Goal: Transaction & Acquisition: Purchase product/service

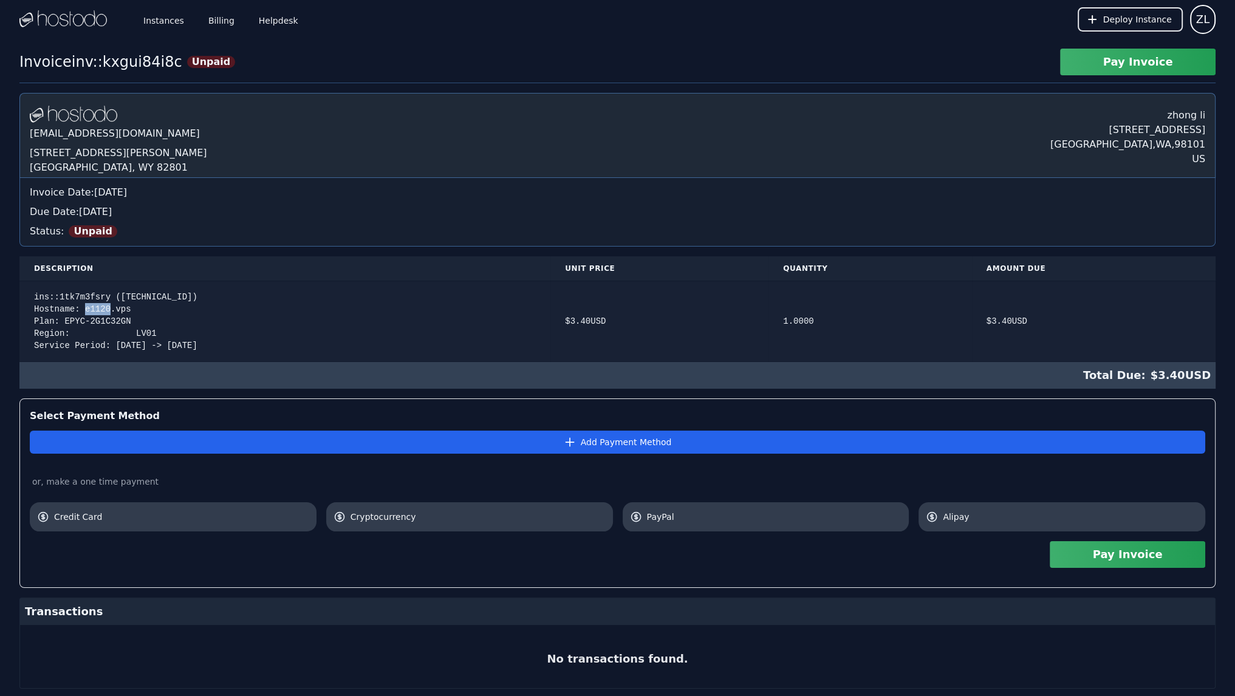
click at [86, 307] on div "ins::1tk7m3fsry (158.51.126.146) Hostname: e1120.vps Plan: EPYC-2G1C32GN Region…" at bounding box center [285, 321] width 502 height 61
click at [156, 20] on link "Instances" at bounding box center [164, 19] width 46 height 40
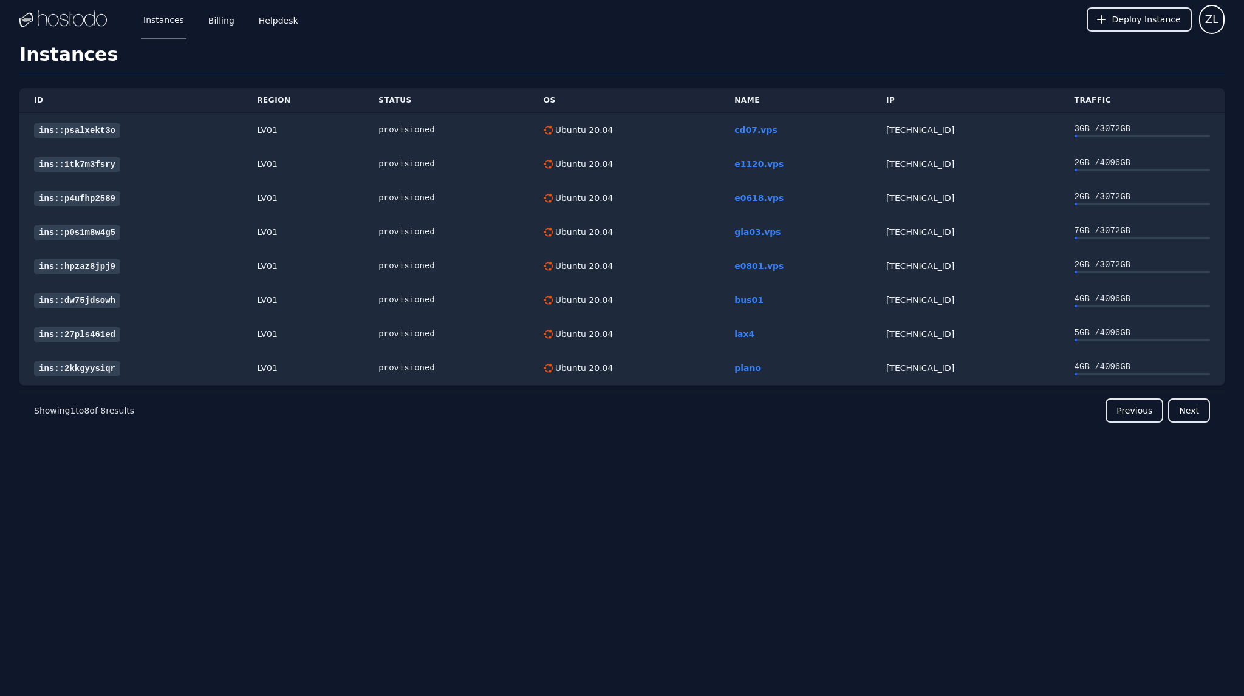
click at [546, 522] on div "Instances Billing Helpdesk Deploy Instance ZL Instances SSH Keys Billing Helpde…" at bounding box center [622, 348] width 1244 height 696
click at [84, 165] on link "ins::1tk7m3fsry" at bounding box center [77, 164] width 86 height 15
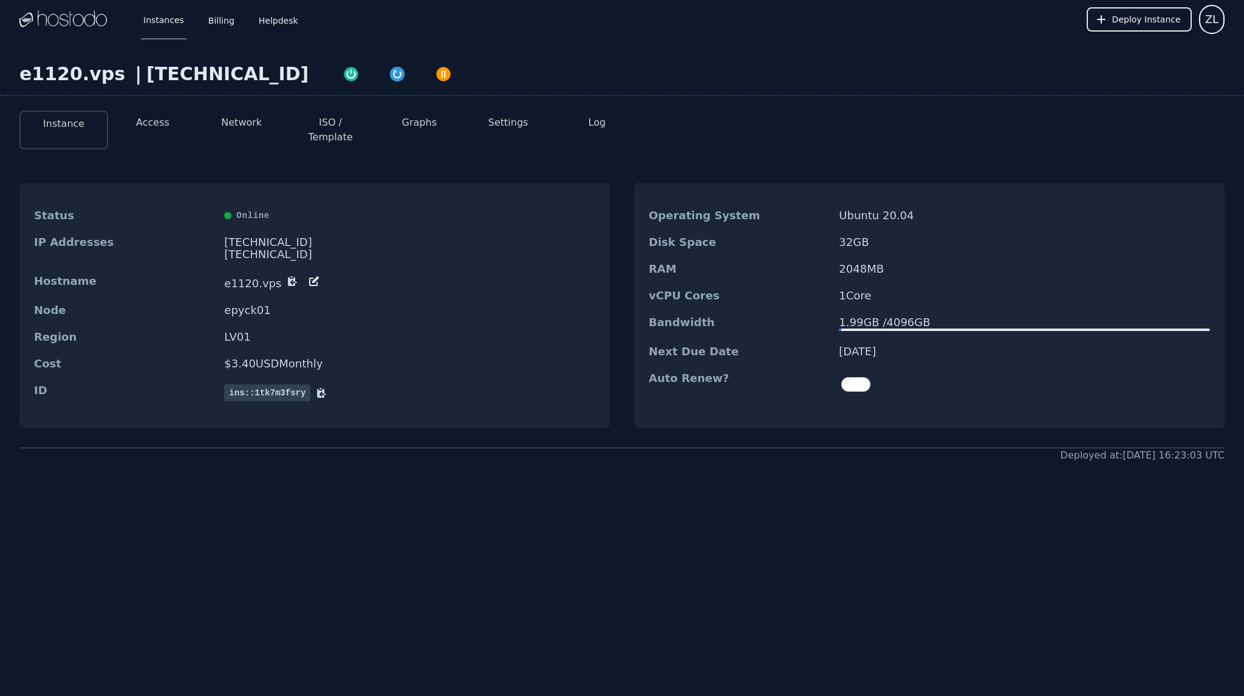
click at [147, 120] on button "Access" at bounding box center [152, 122] width 33 height 15
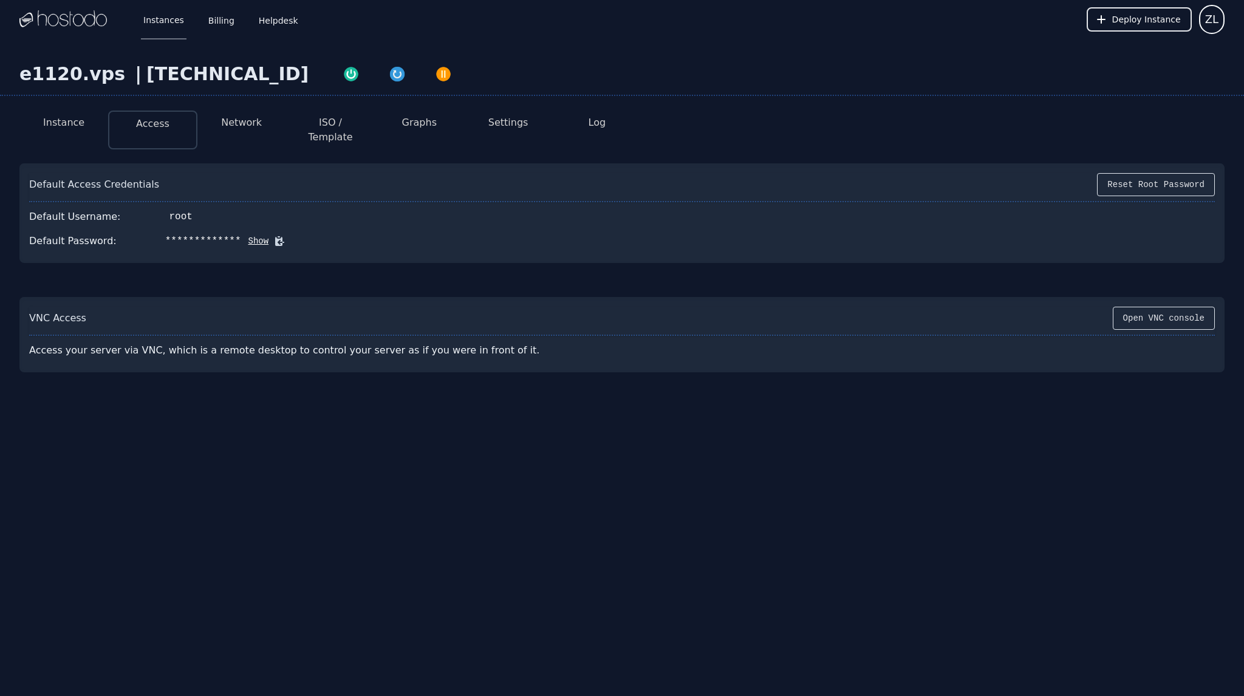
click at [238, 120] on button "Network" at bounding box center [241, 122] width 41 height 15
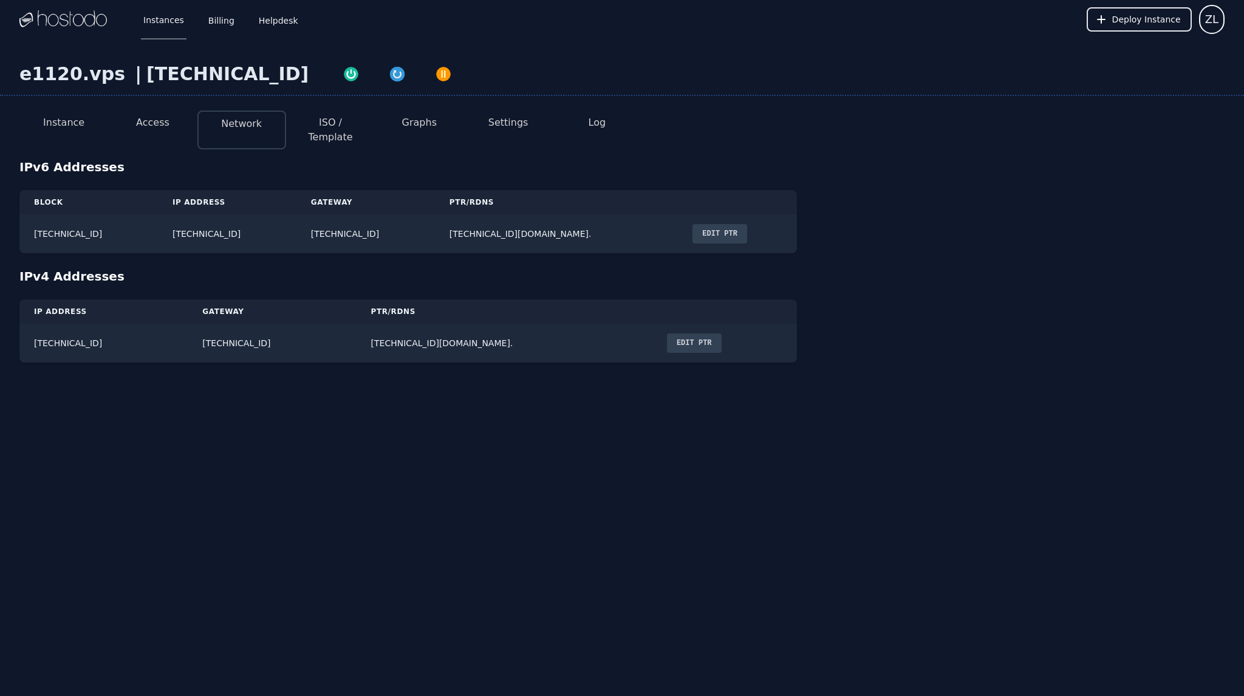
click at [341, 121] on button "ISO / Template" at bounding box center [330, 129] width 69 height 29
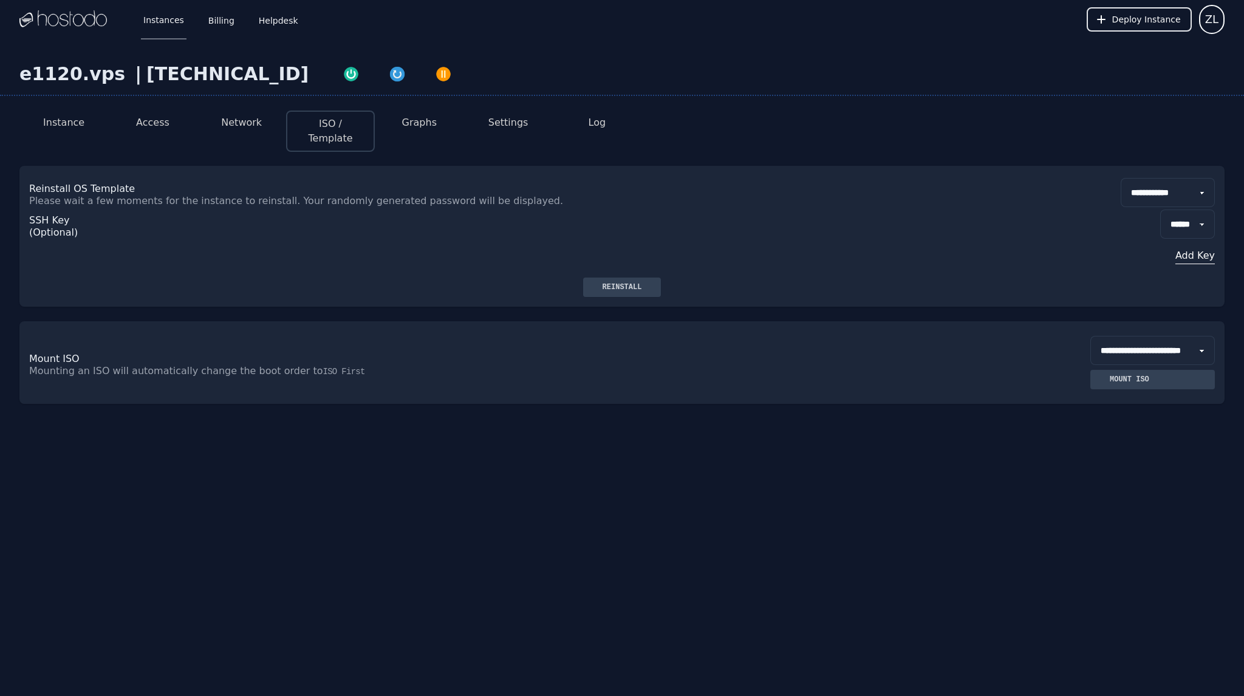
click at [418, 122] on button "Graphs" at bounding box center [419, 122] width 35 height 15
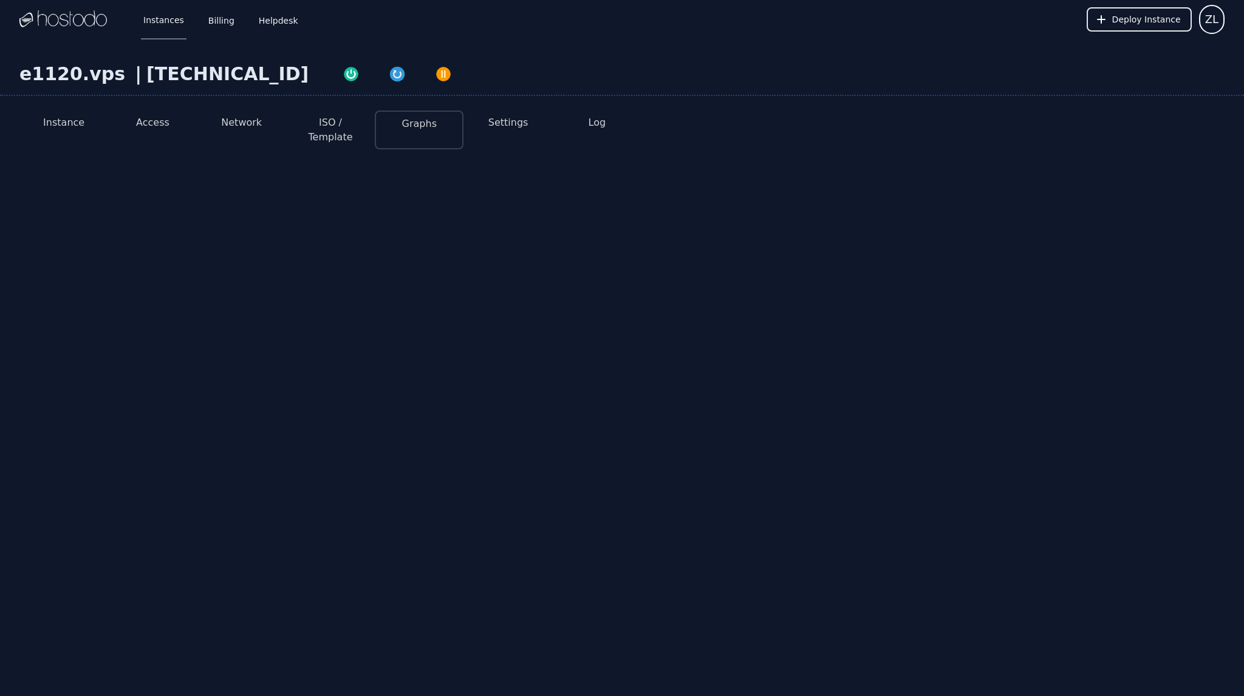
select select "***"
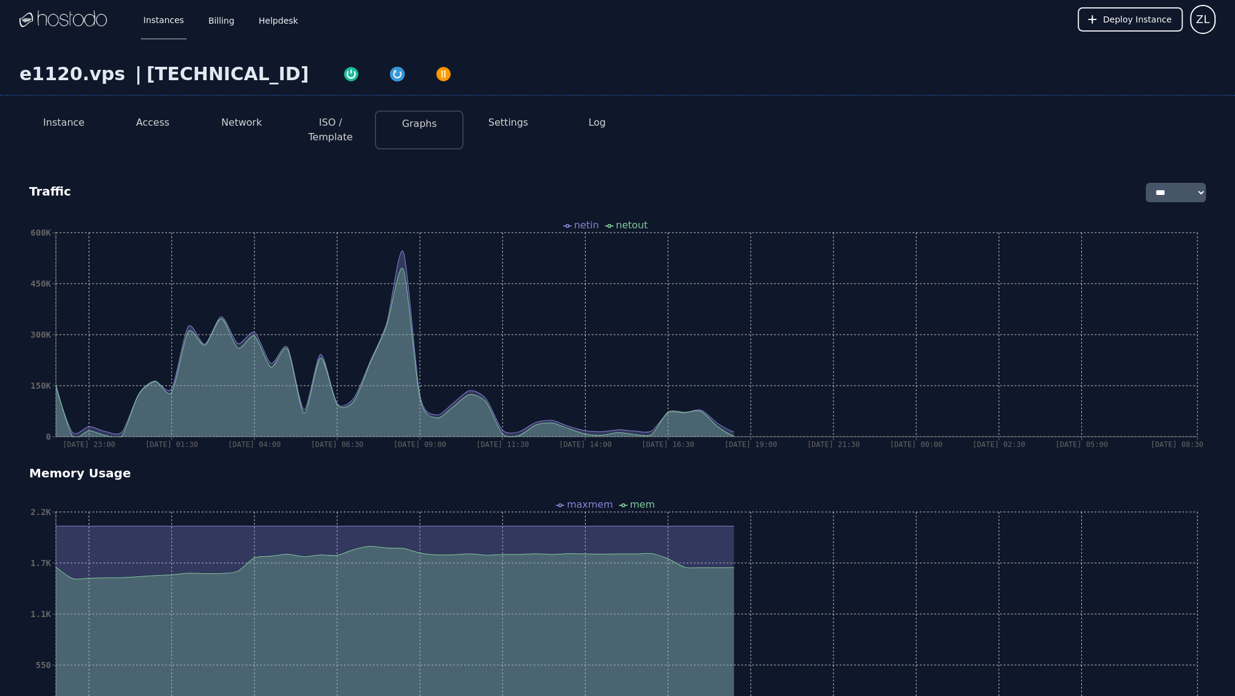
click at [496, 125] on button "Settings" at bounding box center [508, 122] width 40 height 15
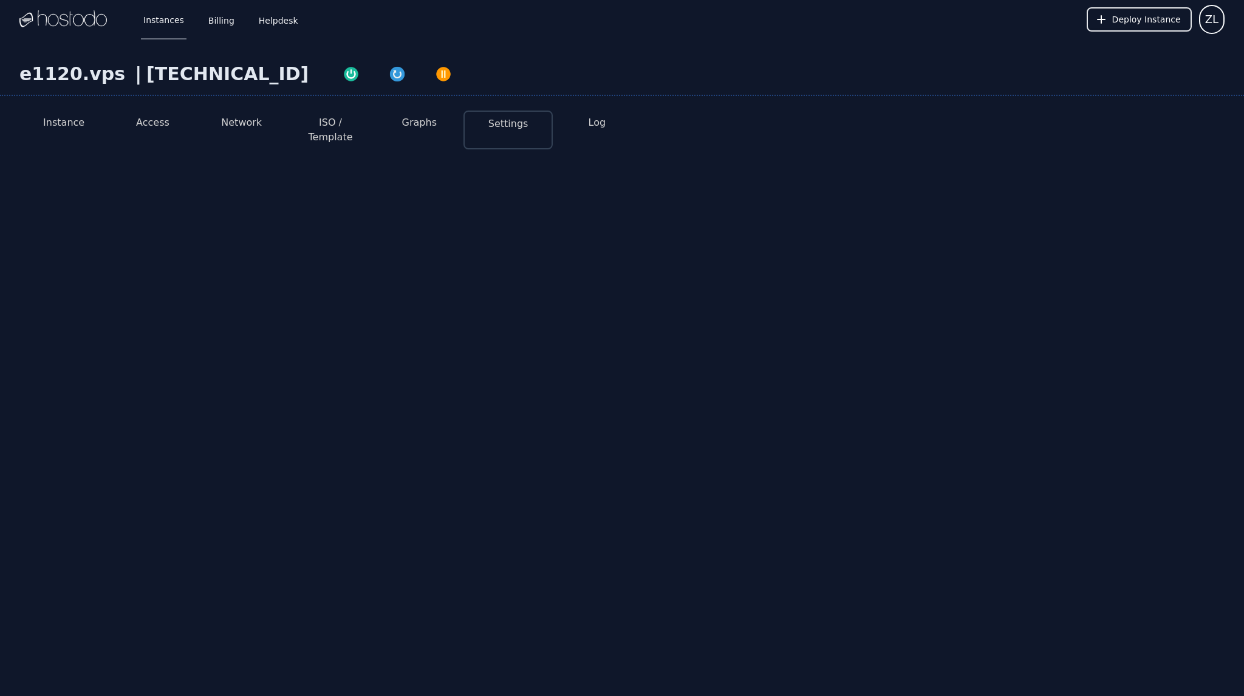
select select "***"
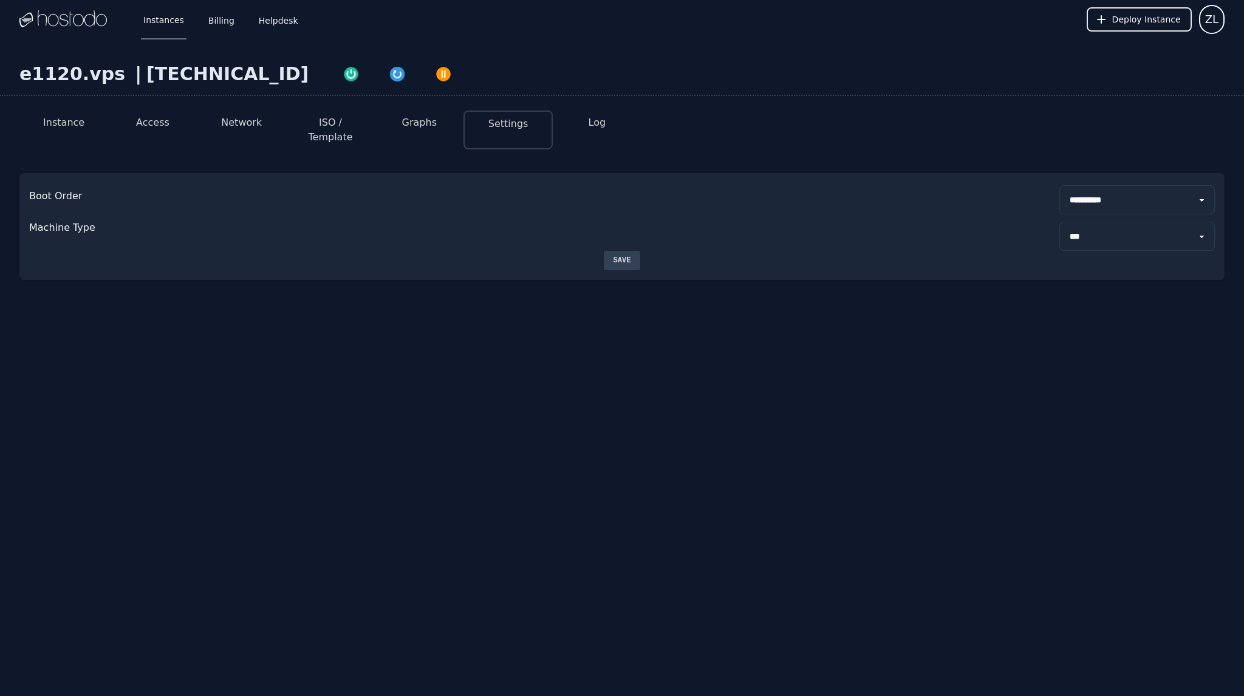
click at [157, 126] on button "Access" at bounding box center [152, 122] width 33 height 15
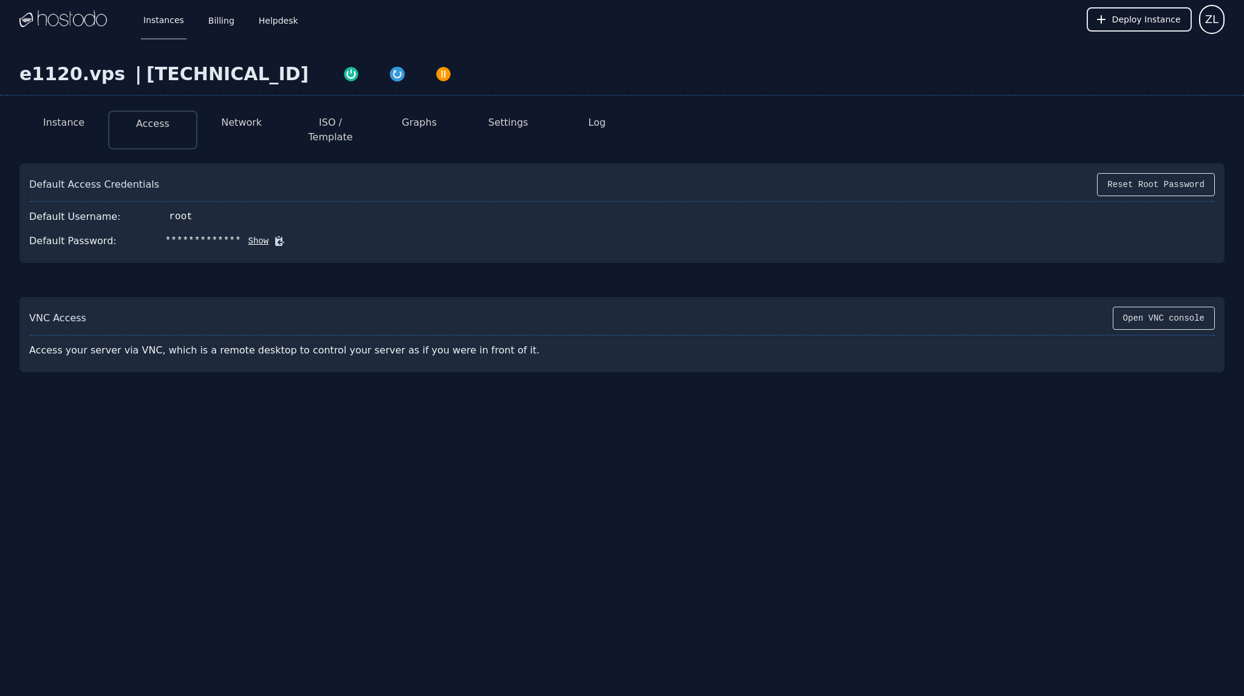
click at [77, 131] on li "Instance" at bounding box center [63, 130] width 89 height 39
click at [72, 122] on button "Instance" at bounding box center [63, 122] width 41 height 15
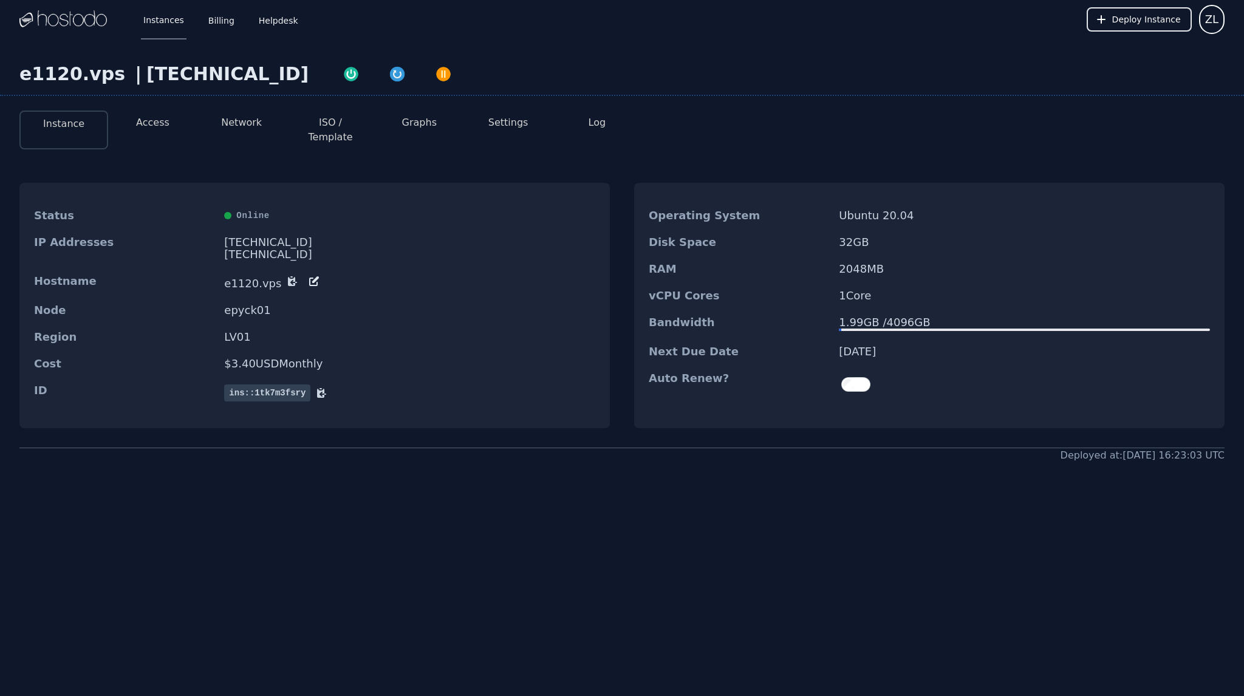
click at [308, 275] on icon at bounding box center [314, 281] width 12 height 12
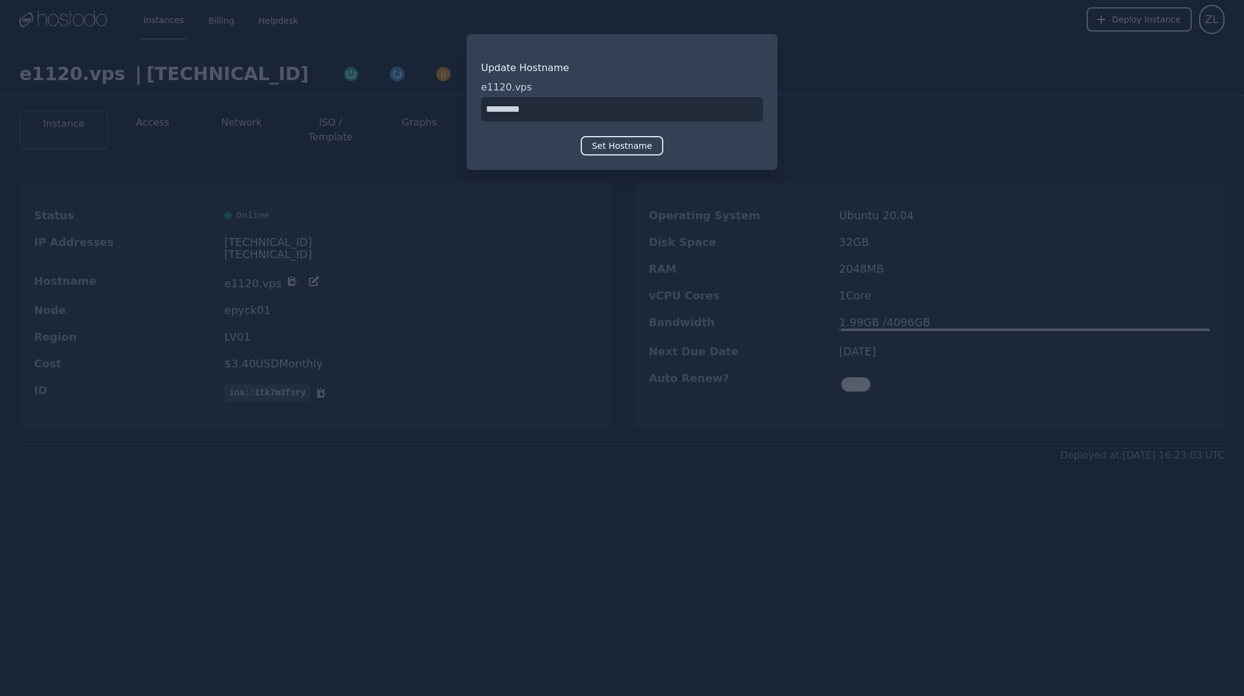
drag, startPoint x: 543, startPoint y: 115, endPoint x: 434, endPoint y: 117, distance: 109.4
click at [434, 117] on div "​ Update Hostname e1120.vps Set Hostname" at bounding box center [622, 348] width 1244 height 696
type input "*"
type input "********"
click at [617, 145] on button "Set Hostname" at bounding box center [622, 145] width 82 height 19
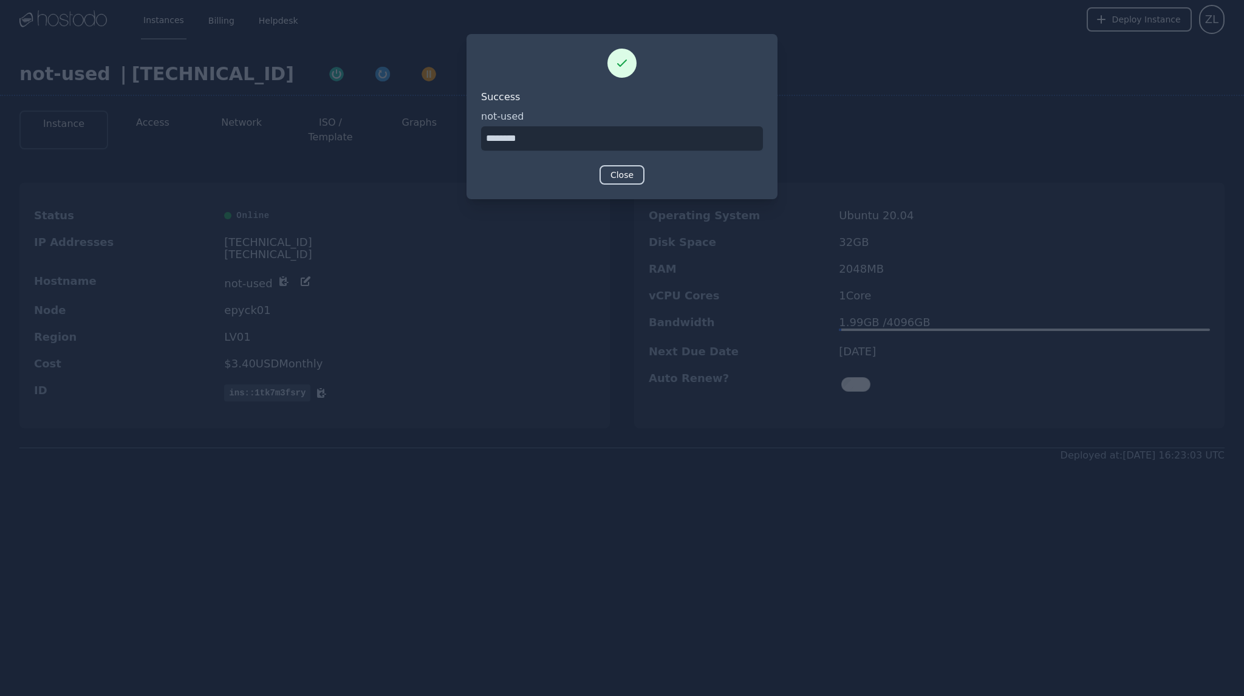
click at [623, 180] on button "Close" at bounding box center [622, 174] width 45 height 19
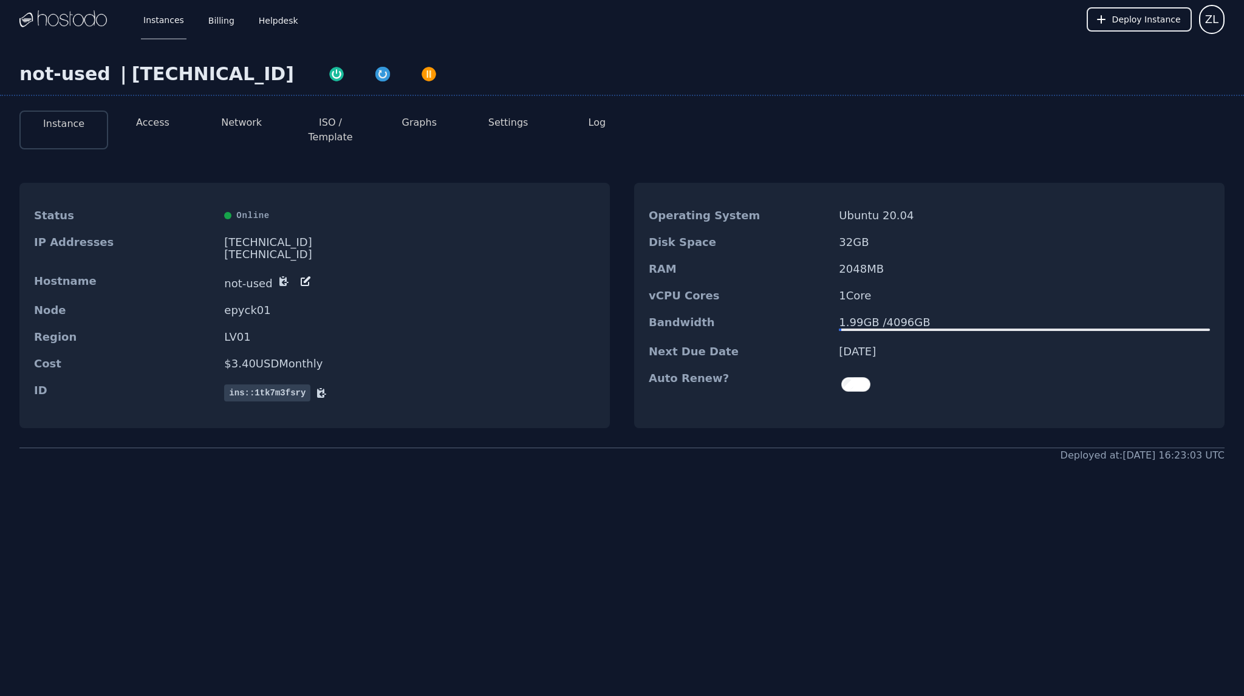
click at [242, 122] on button "Network" at bounding box center [241, 122] width 41 height 15
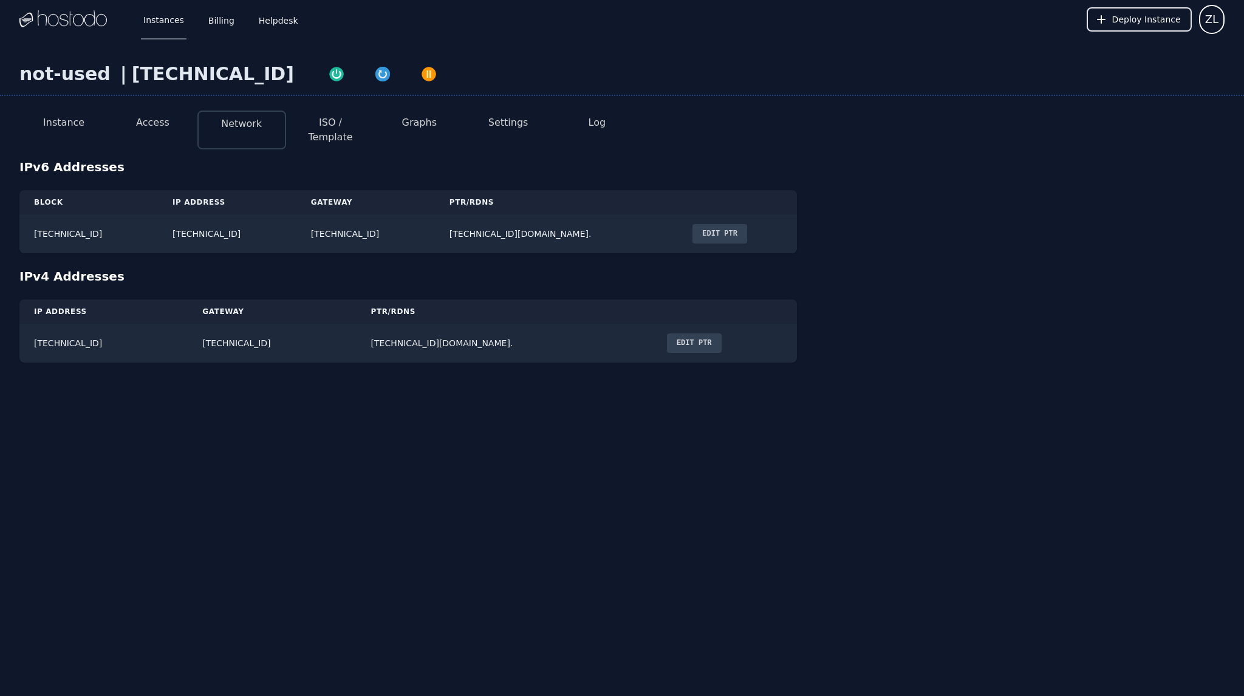
click at [505, 123] on button "Settings" at bounding box center [508, 122] width 40 height 15
select select "***"
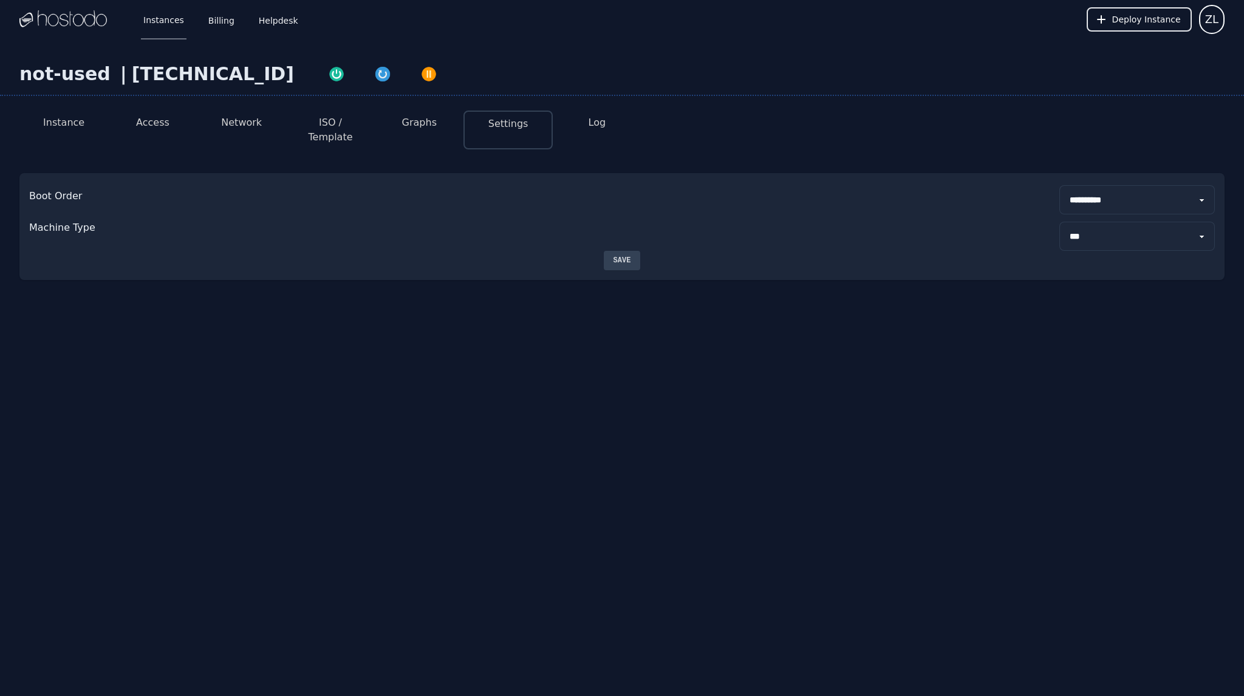
click at [423, 123] on button "Graphs" at bounding box center [419, 122] width 35 height 15
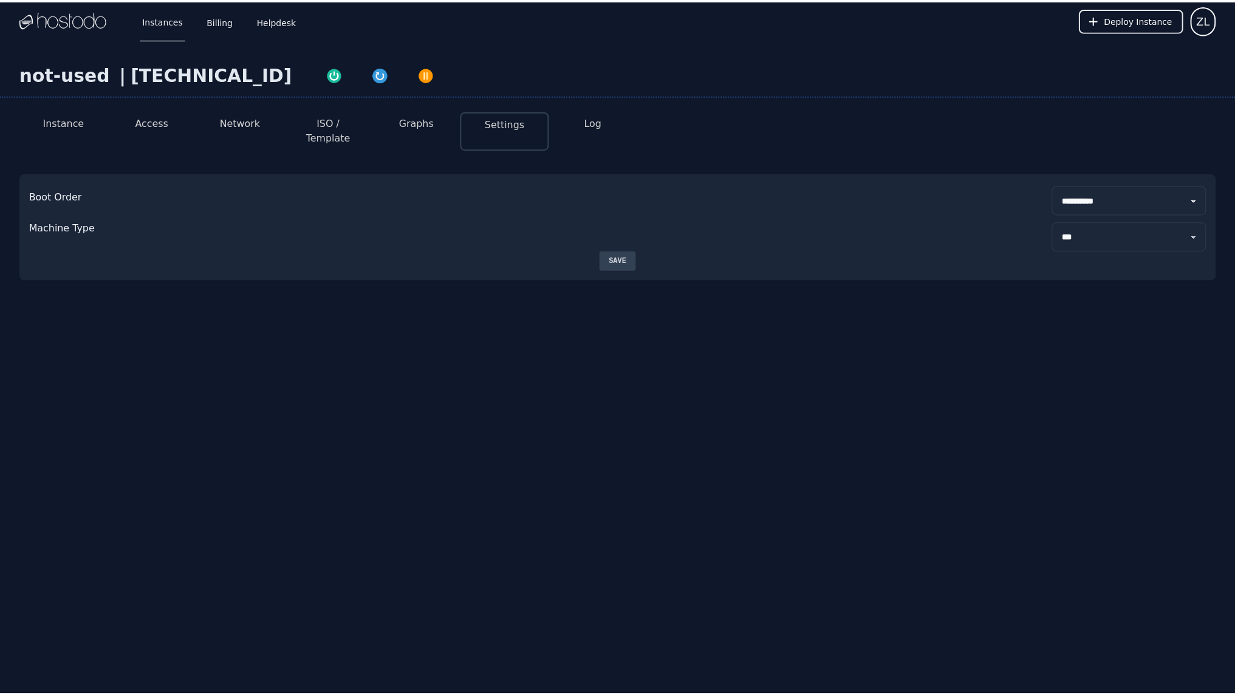
select select "***"
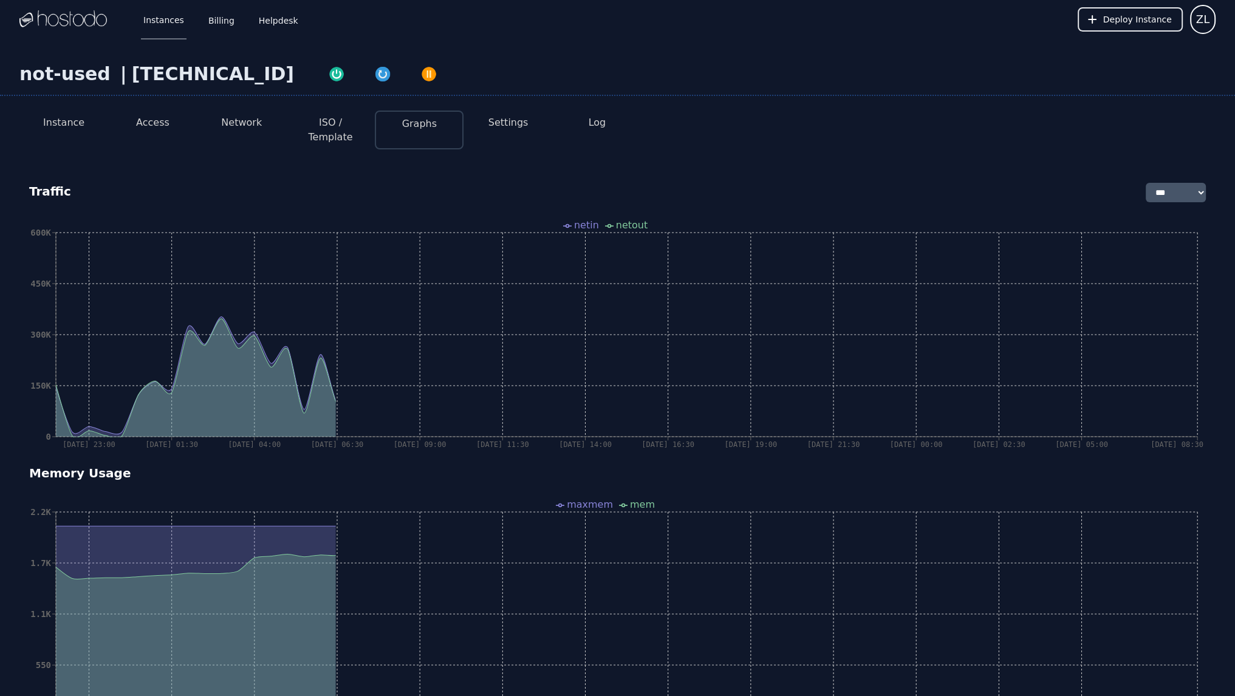
click at [335, 123] on button "ISO / Template" at bounding box center [330, 129] width 69 height 29
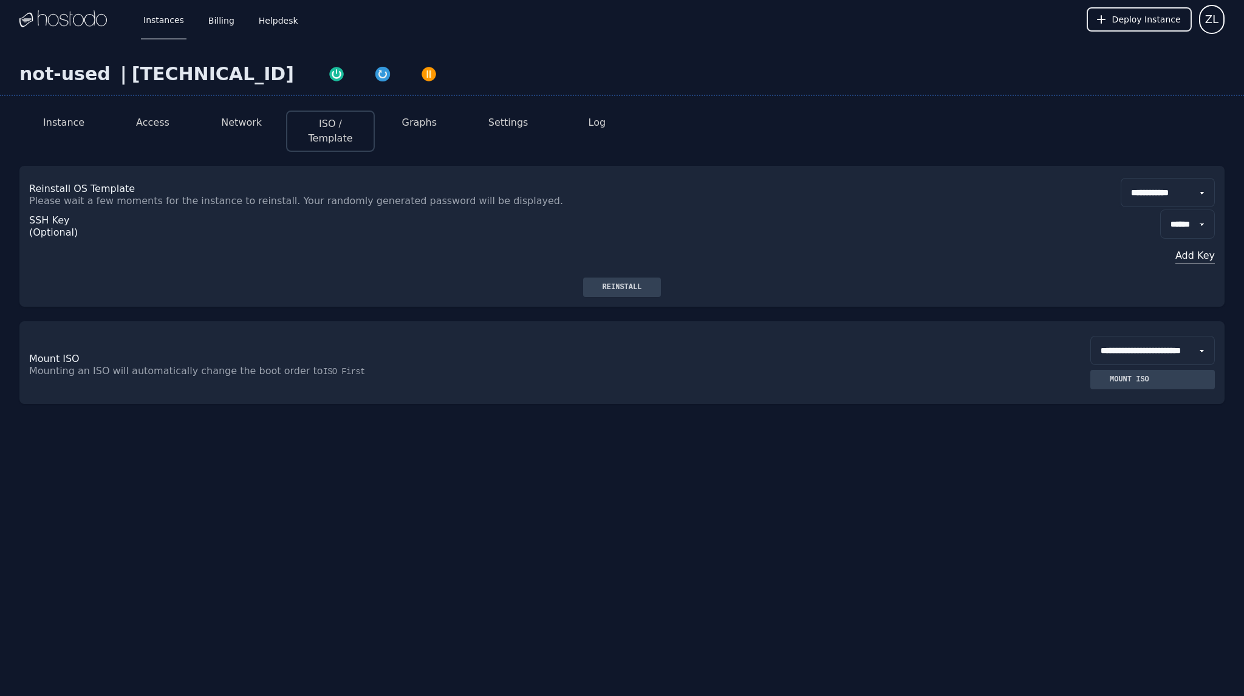
click at [1166, 178] on select "**********" at bounding box center [1168, 192] width 94 height 29
select select "**"
click at [1121, 178] on select "**********" at bounding box center [1168, 192] width 94 height 29
click at [626, 278] on button "Reinstall" at bounding box center [622, 287] width 78 height 19
click at [222, 22] on link "Billing" at bounding box center [221, 19] width 31 height 40
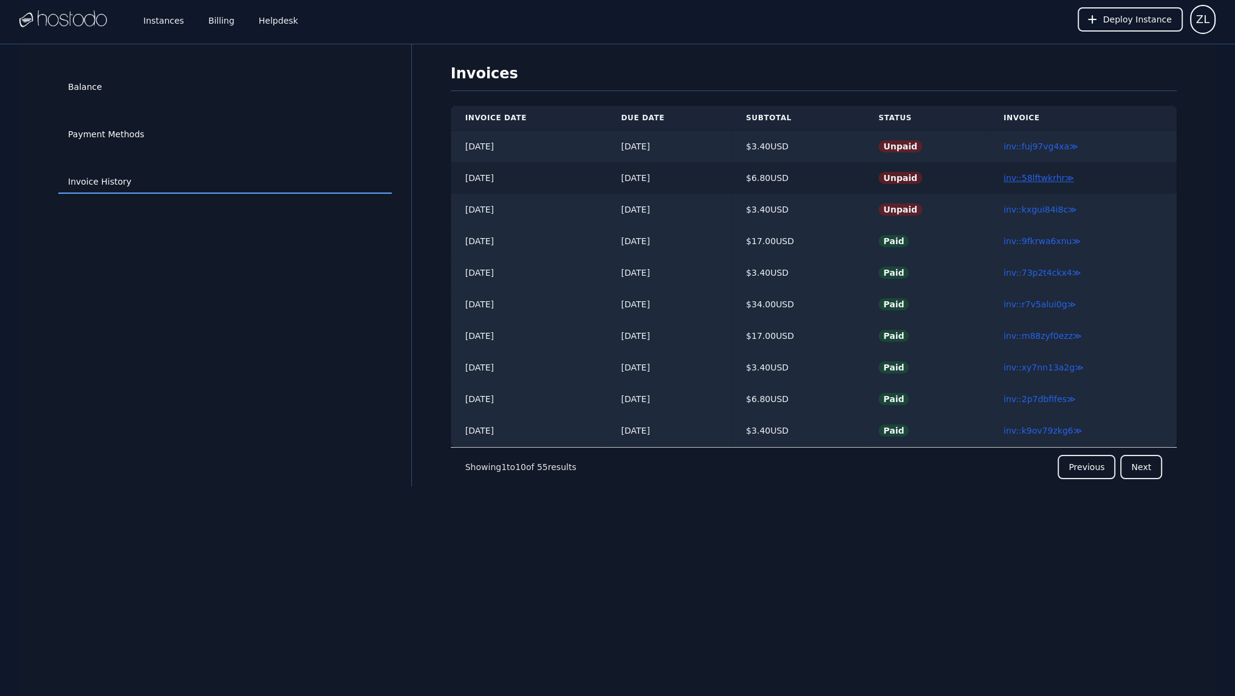
click at [1038, 179] on link "inv::58lftwkrhr ≫" at bounding box center [1039, 178] width 70 height 10
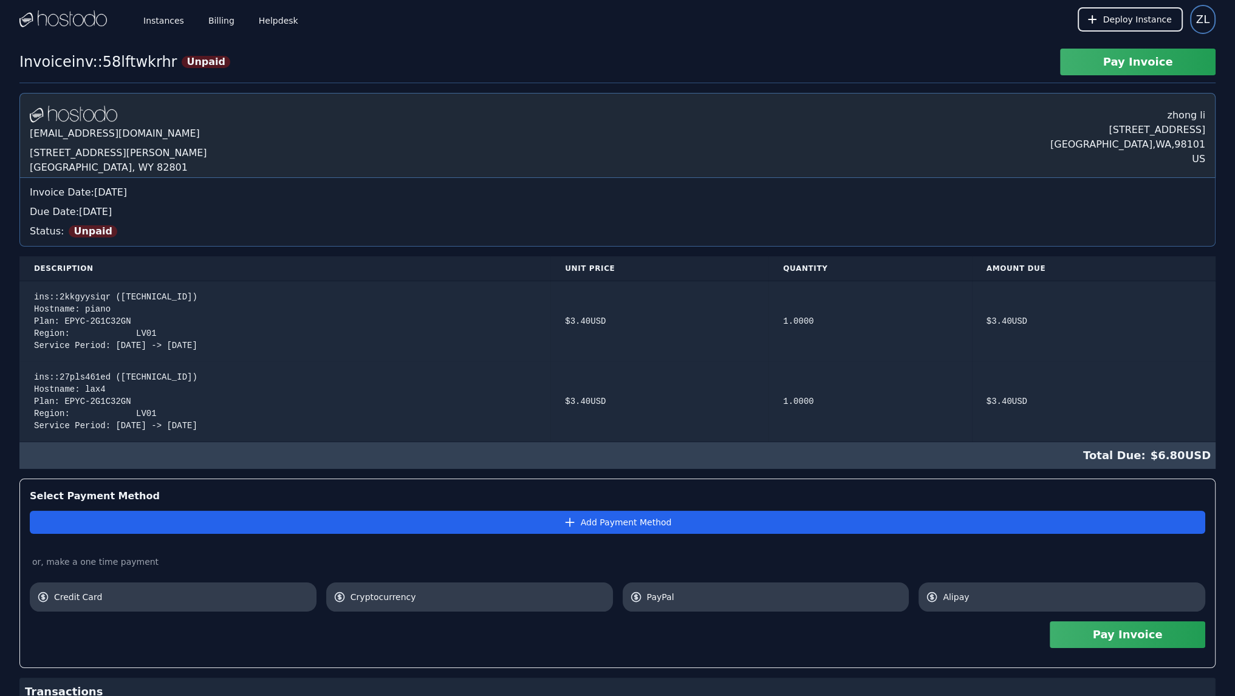
click at [1205, 15] on span "ZL" at bounding box center [1202, 19] width 13 height 17
click at [1166, 47] on button "Settings" at bounding box center [1157, 52] width 117 height 22
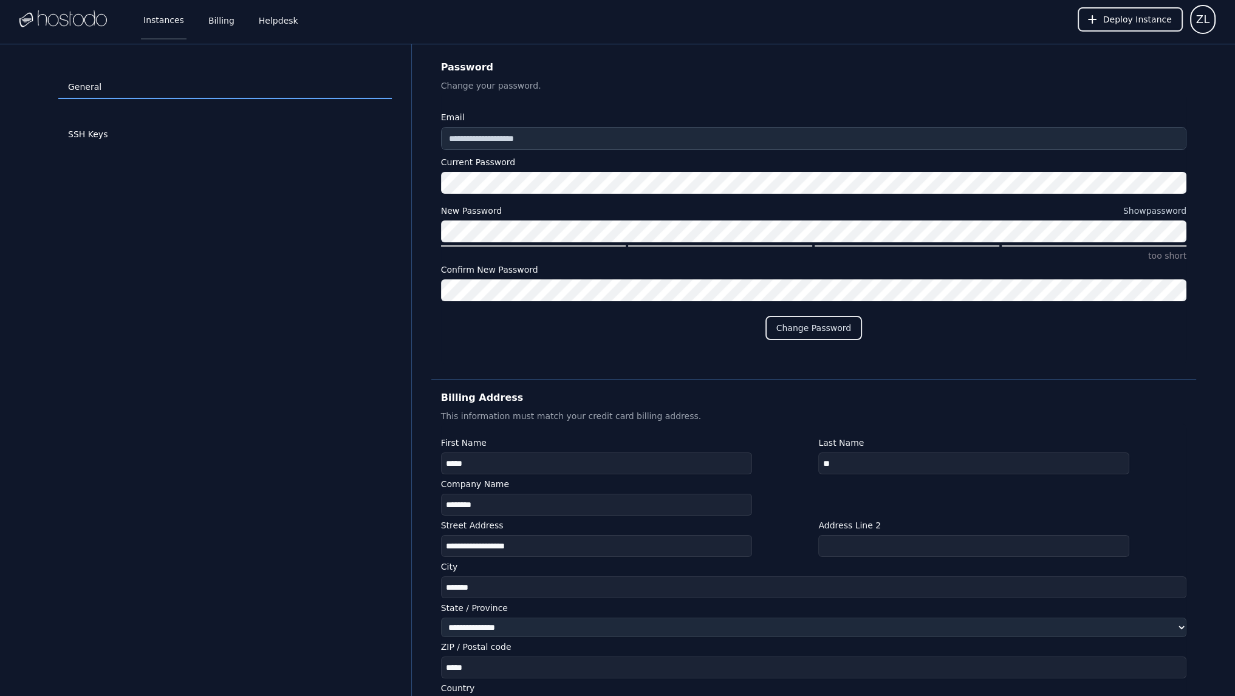
click at [151, 15] on link "Instances" at bounding box center [164, 19] width 46 height 40
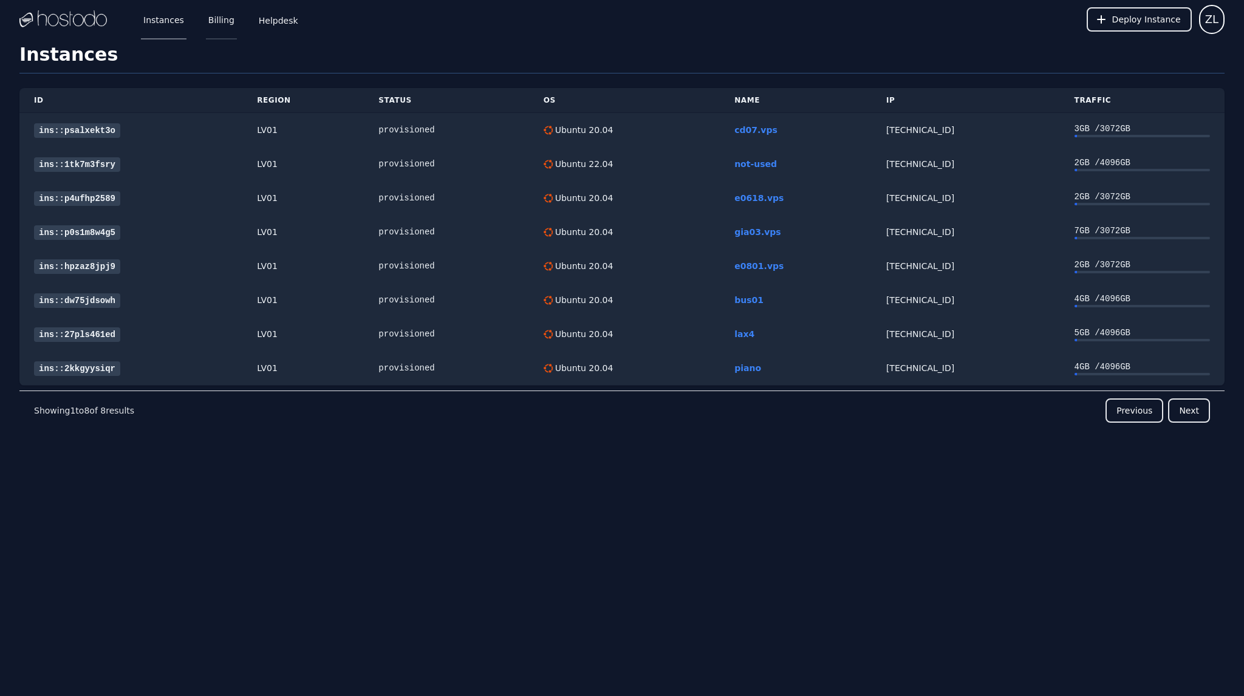
click at [206, 26] on link "Billing" at bounding box center [221, 19] width 31 height 40
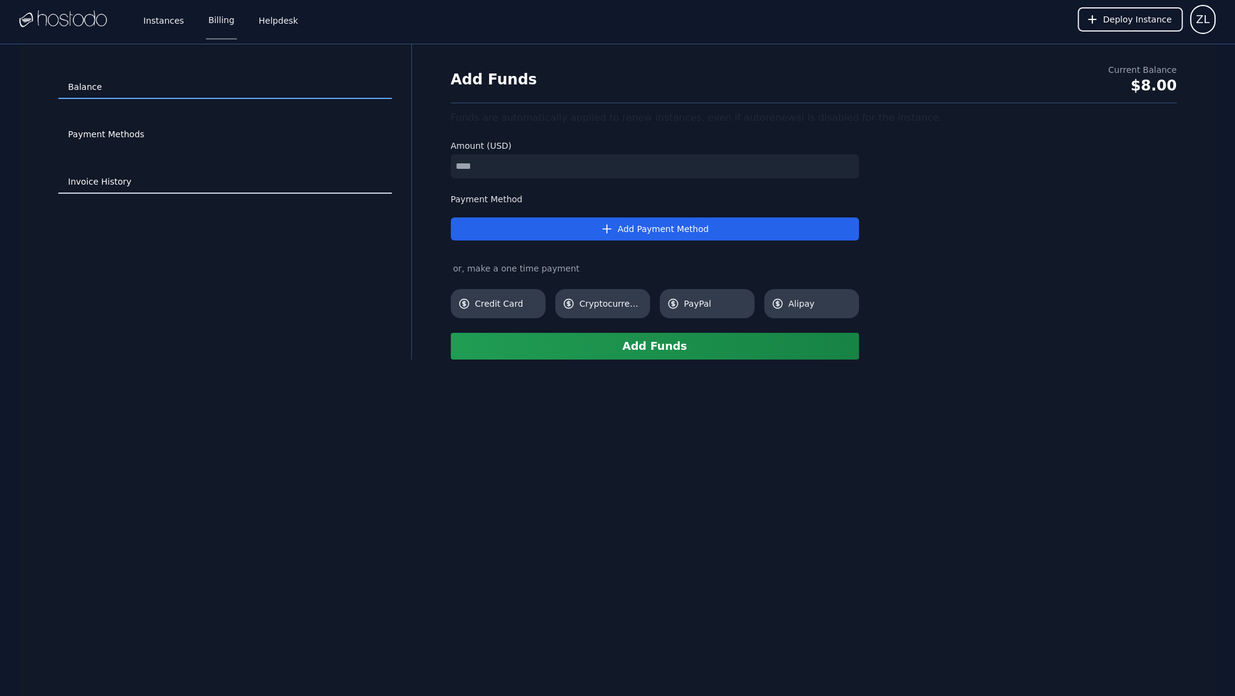
click at [112, 186] on link "Invoice History" at bounding box center [224, 182] width 333 height 23
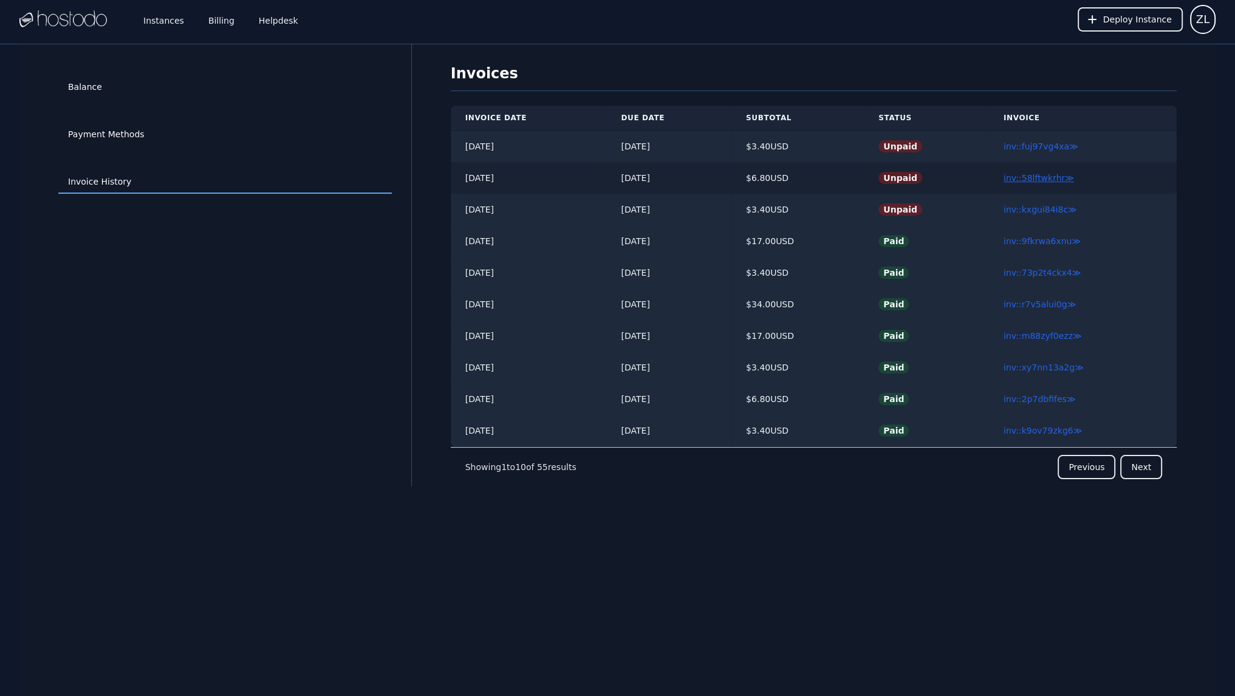
click at [1025, 179] on link "inv::58lftwkrhr ≫" at bounding box center [1039, 178] width 70 height 10
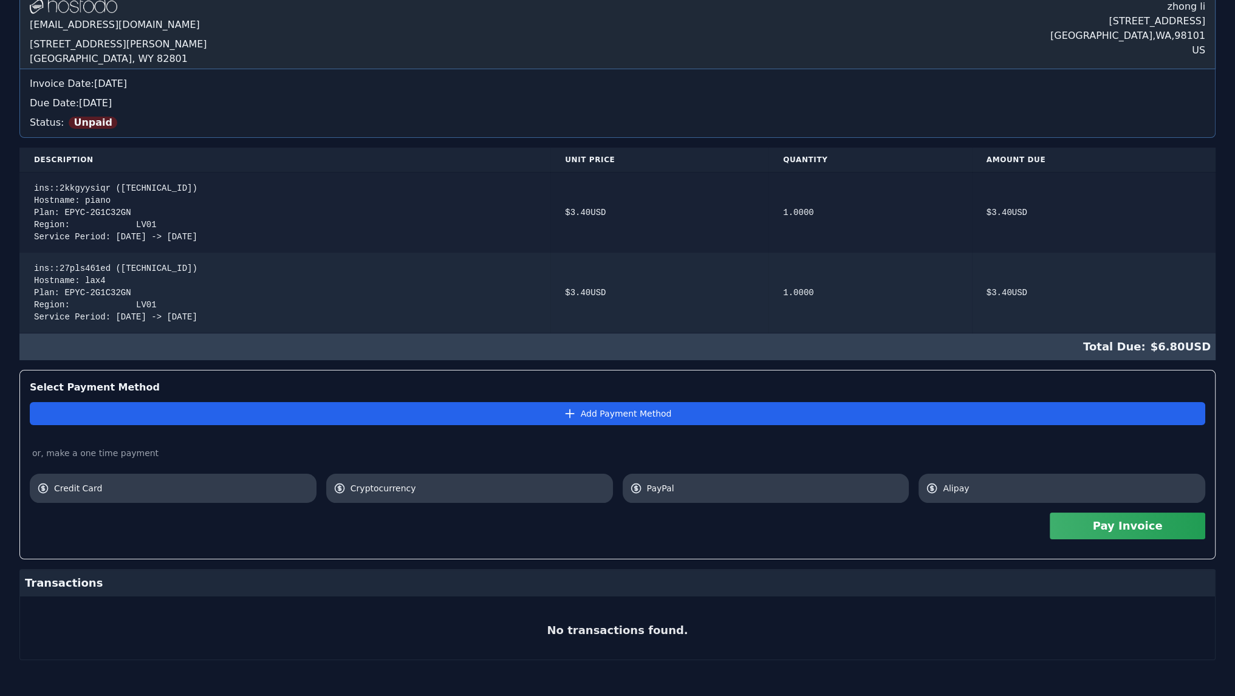
scroll to position [111, 0]
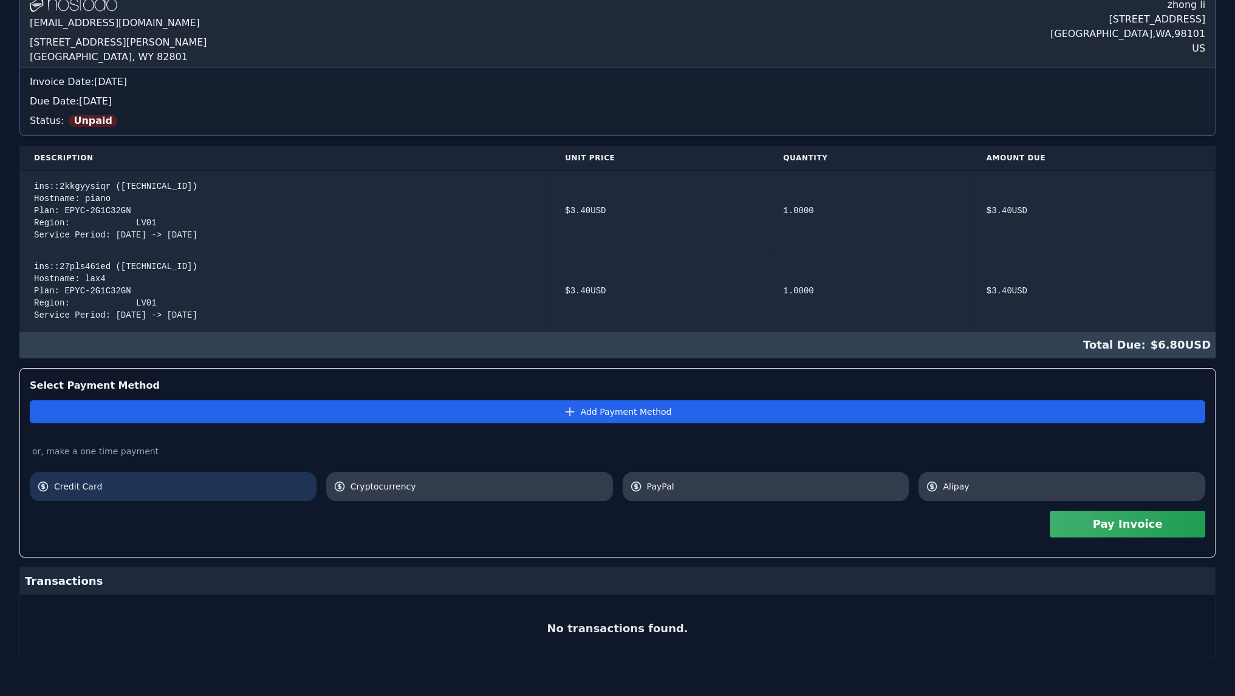
click at [196, 477] on link "Credit Card" at bounding box center [173, 486] width 287 height 29
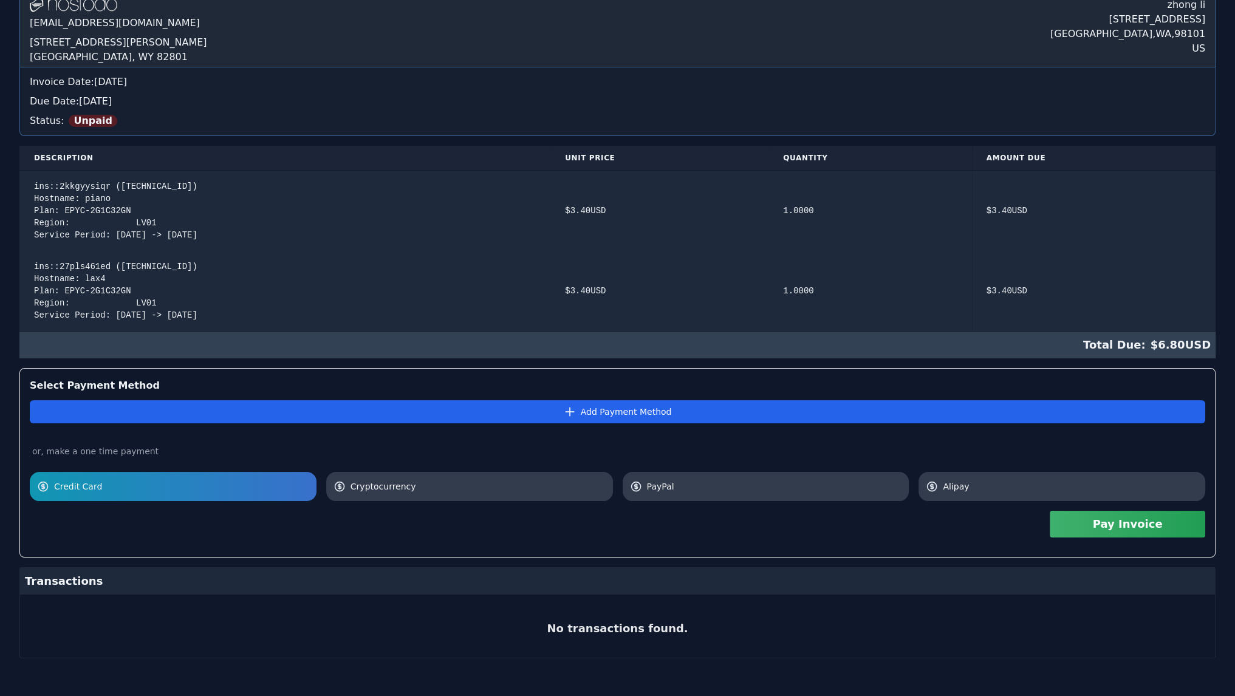
click at [1130, 525] on button "Pay Invoice" at bounding box center [1128, 524] width 156 height 27
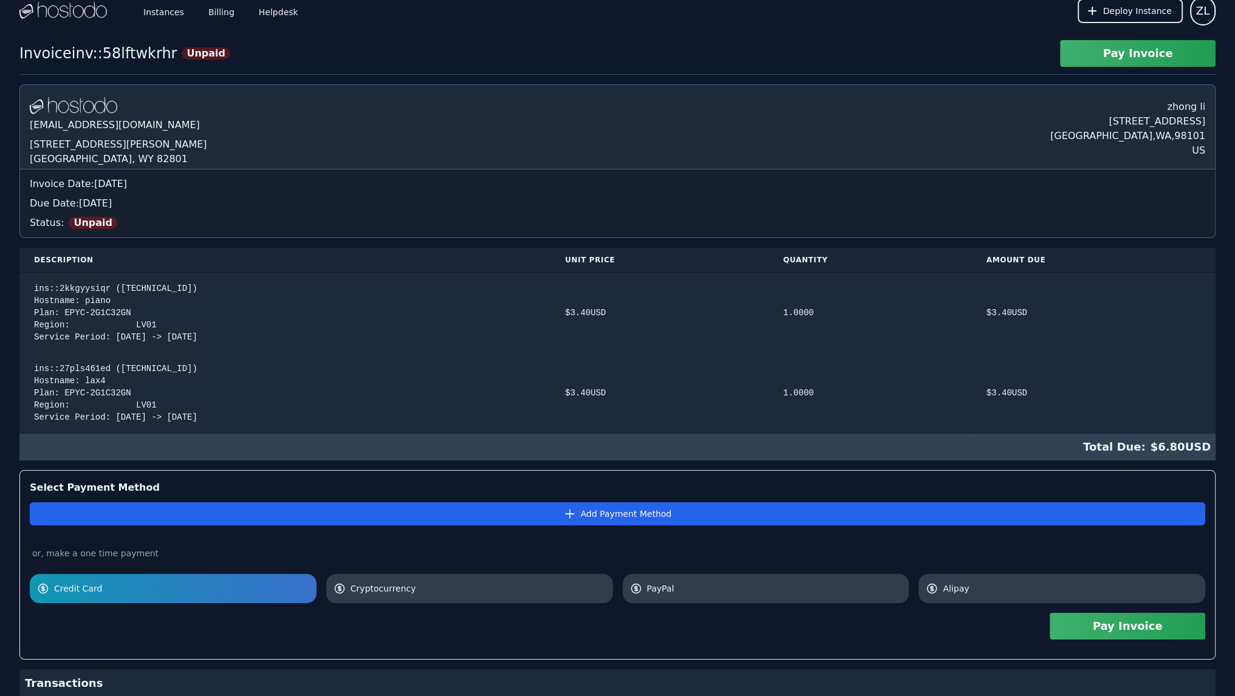
scroll to position [0, 0]
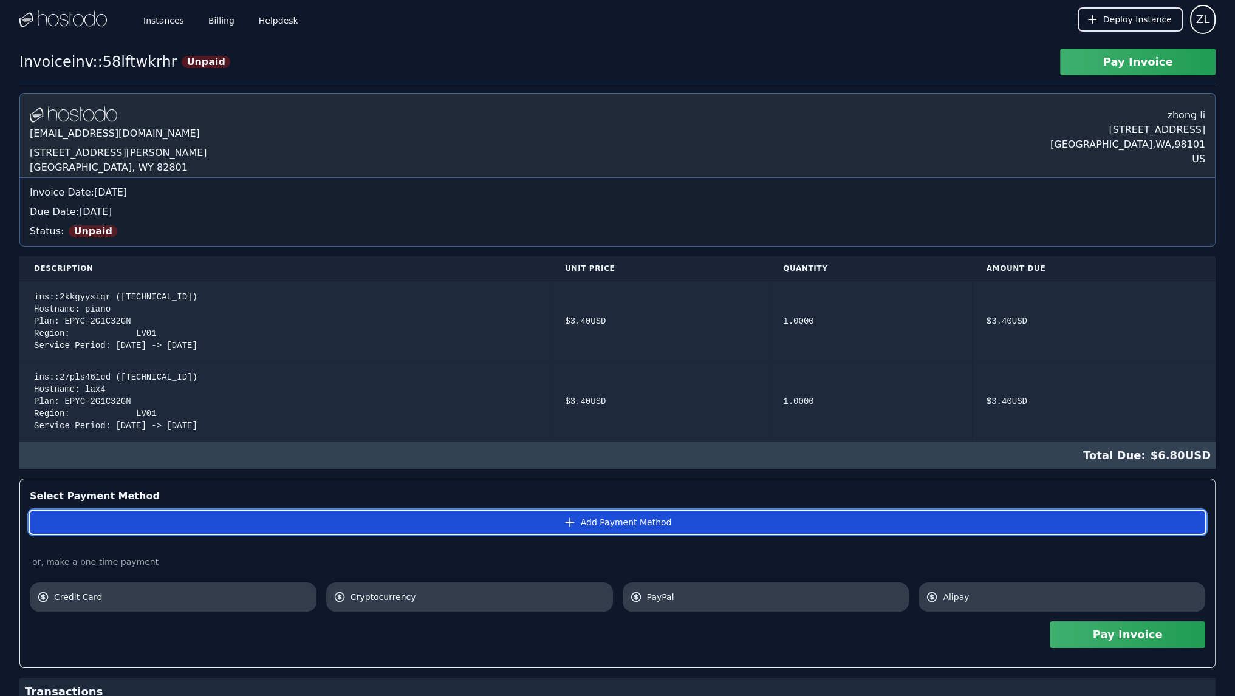
click at [338, 512] on button "Add Payment Method" at bounding box center [617, 522] width 1175 height 23
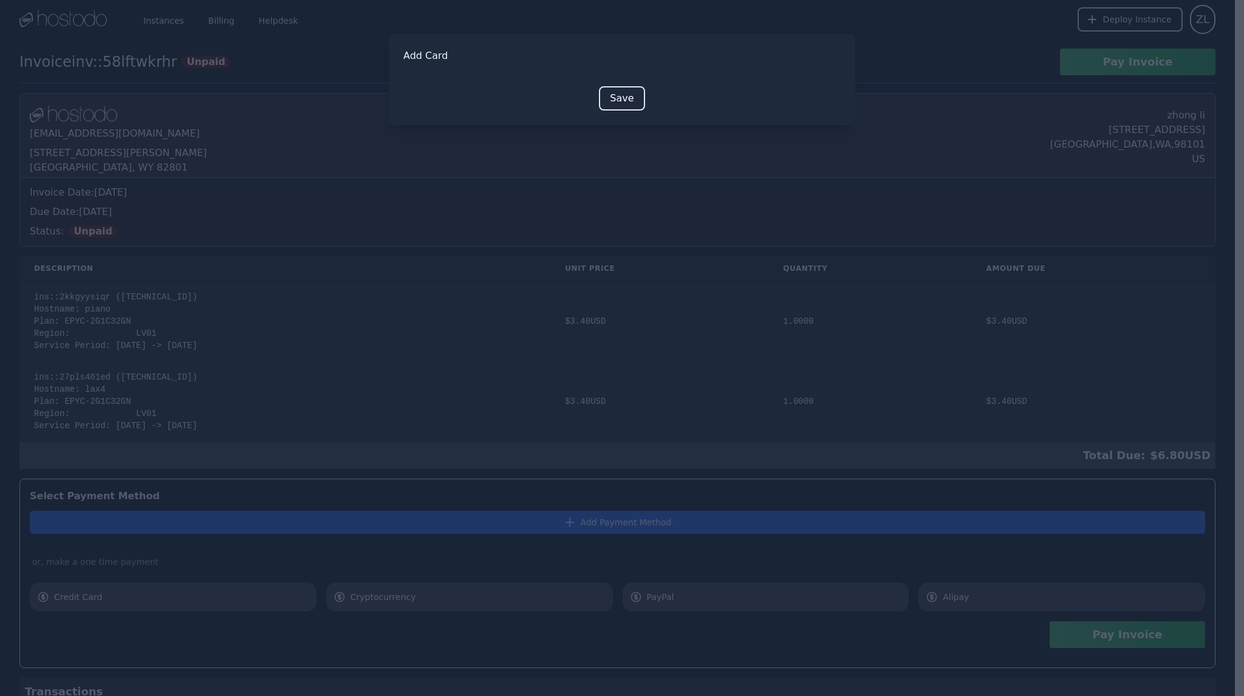
click at [611, 74] on div at bounding box center [621, 73] width 437 height 1
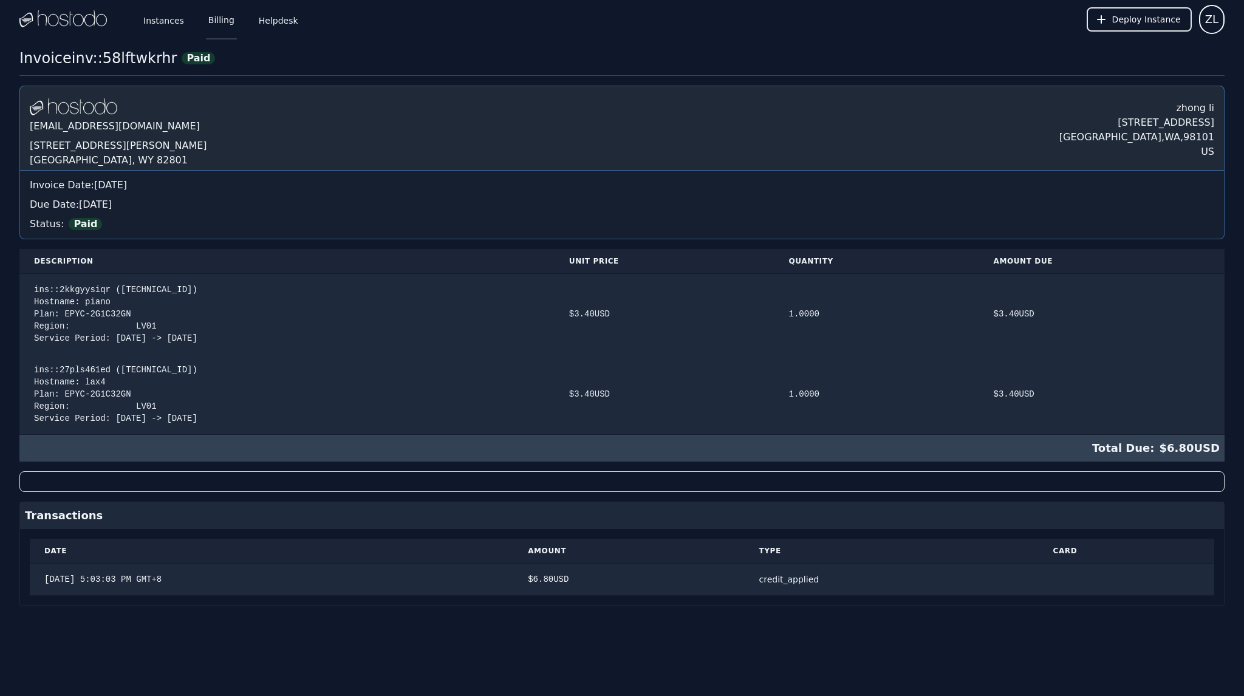
click at [216, 18] on link "Billing" at bounding box center [221, 19] width 31 height 40
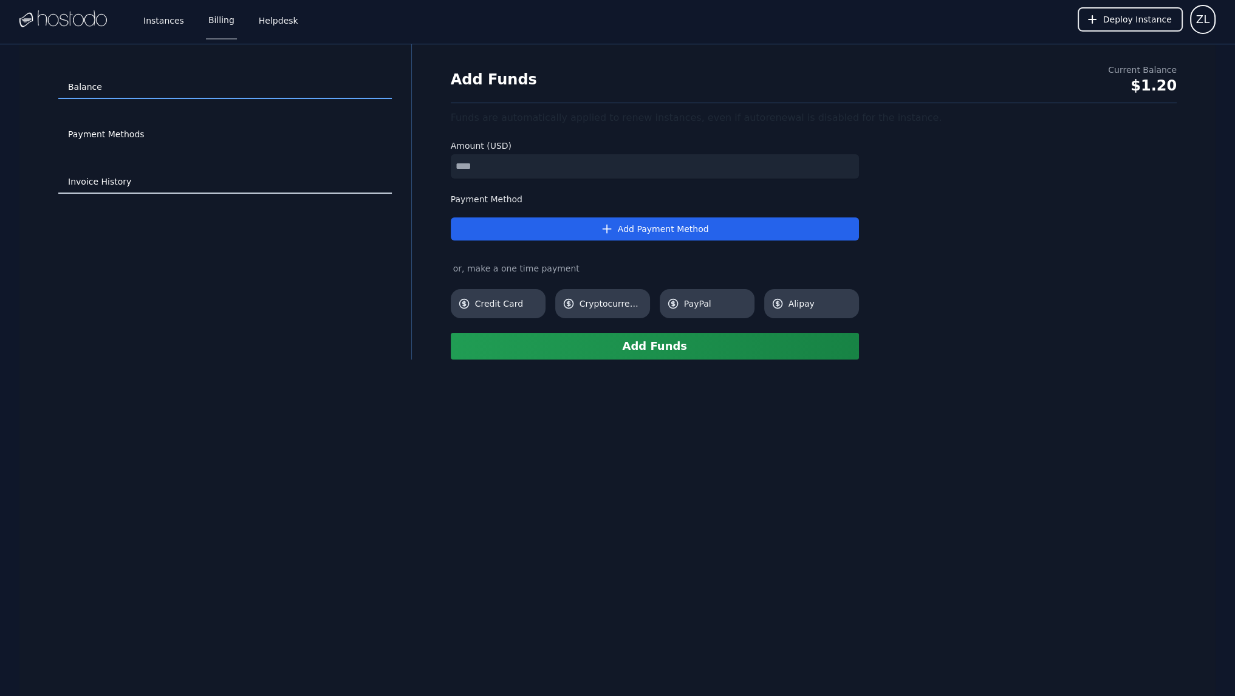
click at [109, 181] on link "Invoice History" at bounding box center [224, 182] width 333 height 23
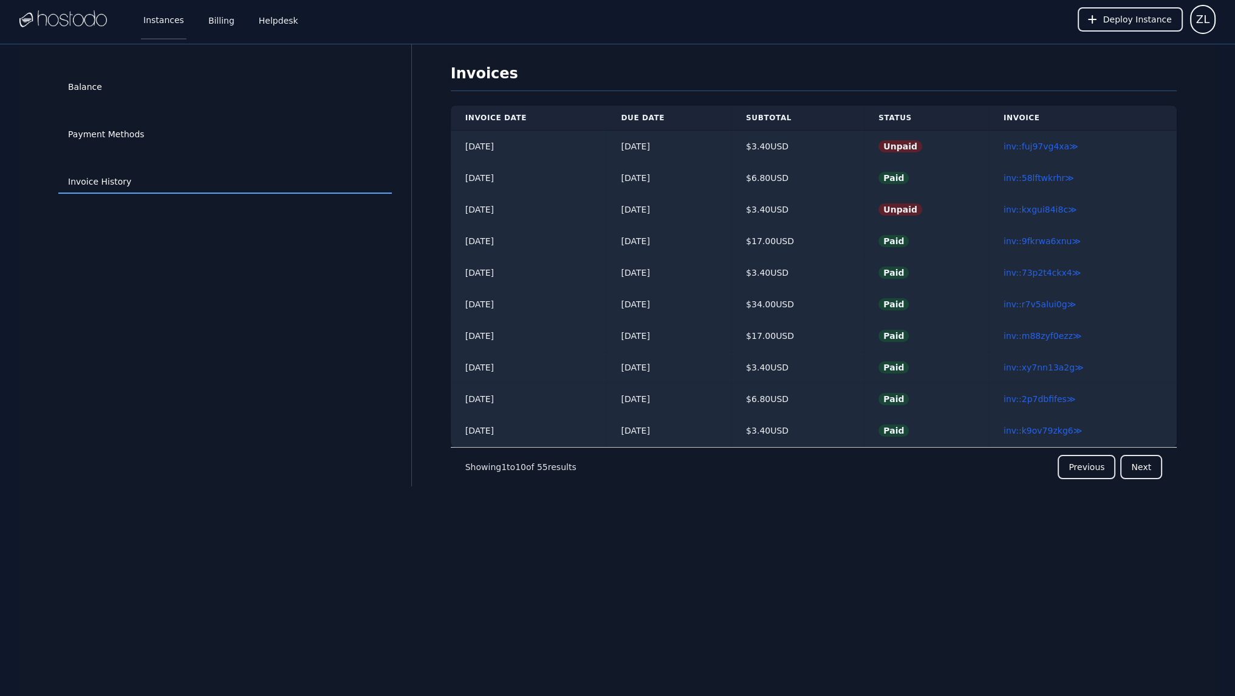
click at [152, 24] on link "Instances" at bounding box center [164, 19] width 46 height 40
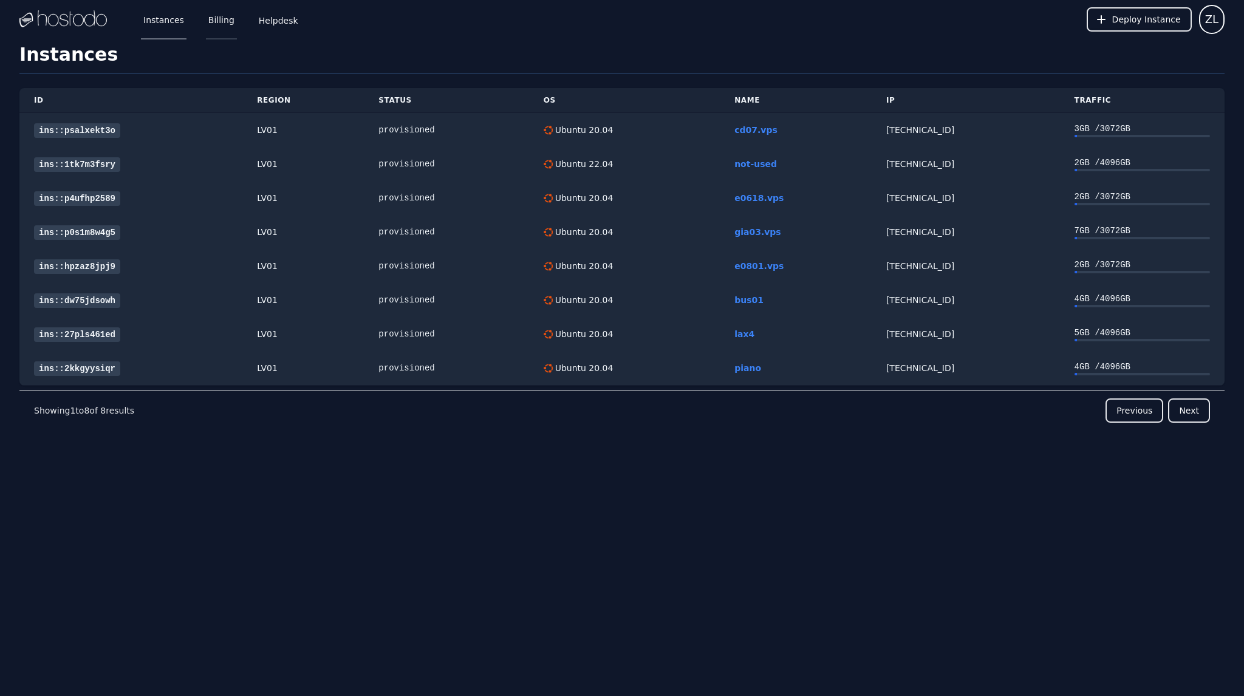
click at [214, 24] on link "Billing" at bounding box center [221, 19] width 31 height 40
